Goal: Subscribe to service/newsletter

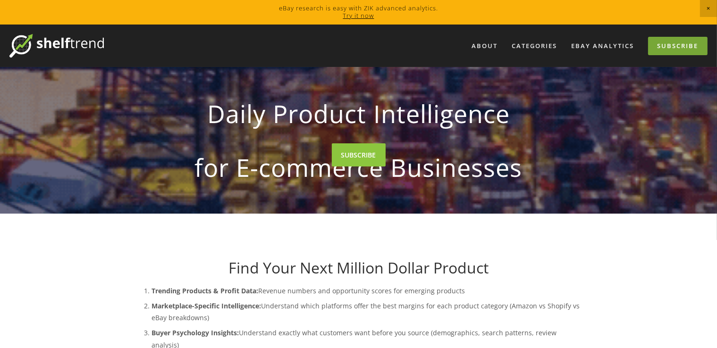
click at [672, 48] on link "Subscribe" at bounding box center [677, 46] width 59 height 18
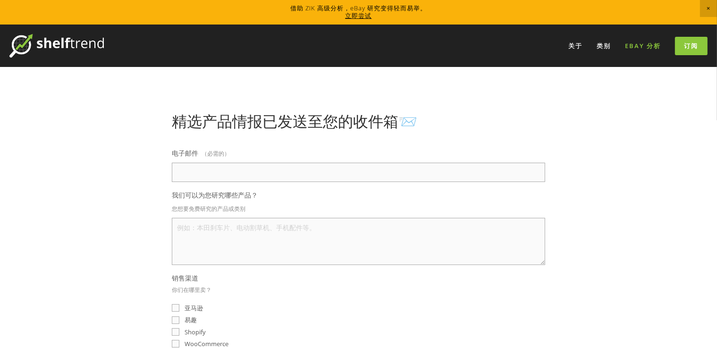
click at [640, 48] on font "eBay 分析" at bounding box center [643, 46] width 36 height 8
